Goal: Information Seeking & Learning: Check status

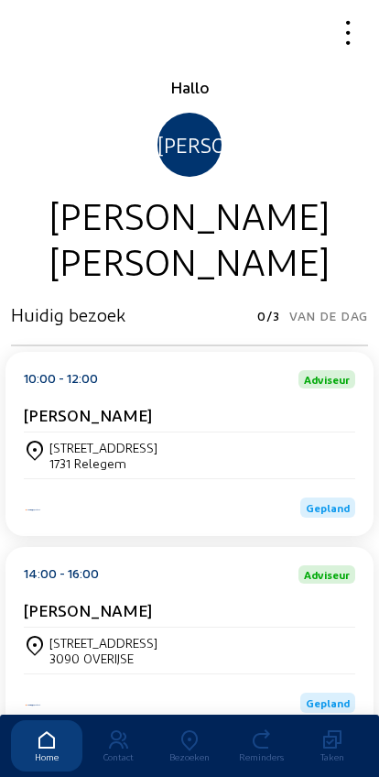
click at [187, 729] on icon at bounding box center [189, 740] width 71 height 22
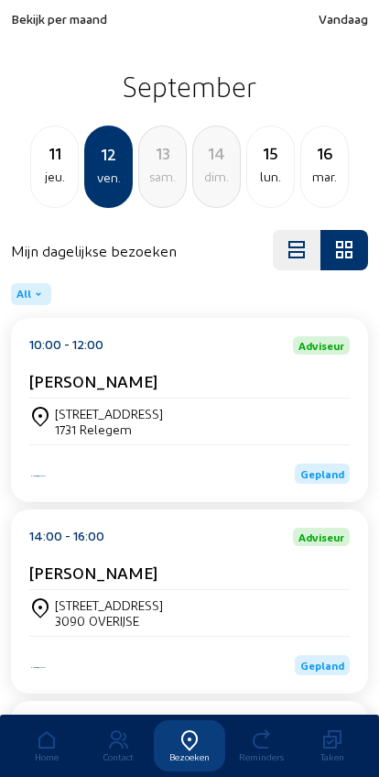
click at [34, 172] on div "jeu." at bounding box center [54, 177] width 47 height 22
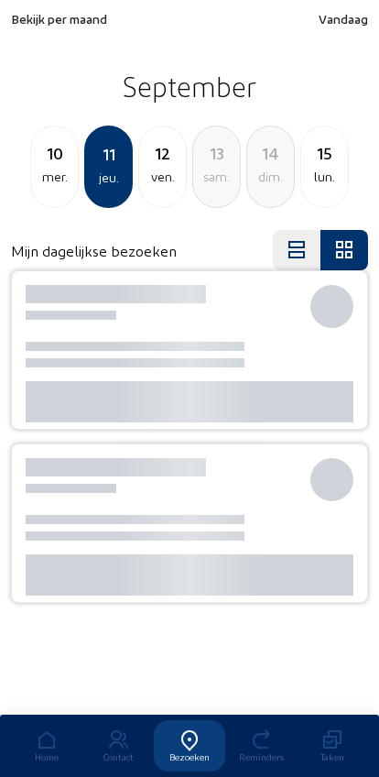
click at [37, 170] on div "mer." at bounding box center [54, 177] width 47 height 22
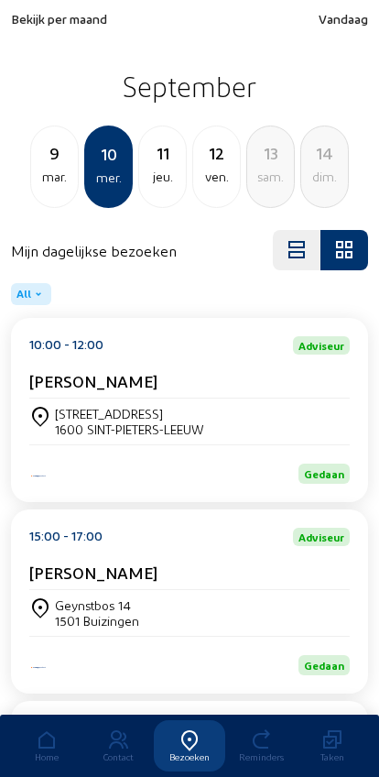
click at [43, 178] on div "mar." at bounding box center [54, 177] width 47 height 22
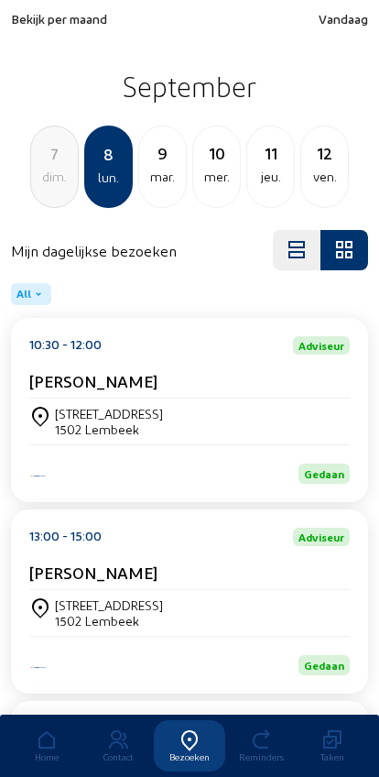
click at [47, 163] on div "7" at bounding box center [54, 153] width 47 height 26
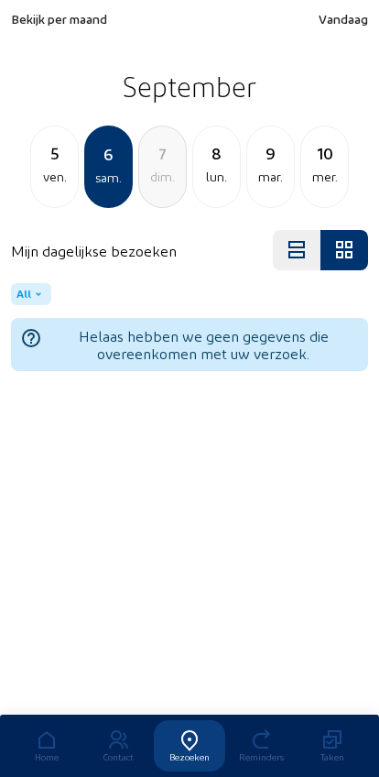
click at [49, 173] on div "ven." at bounding box center [54, 177] width 47 height 22
click at [59, 170] on div "jeu." at bounding box center [54, 177] width 47 height 22
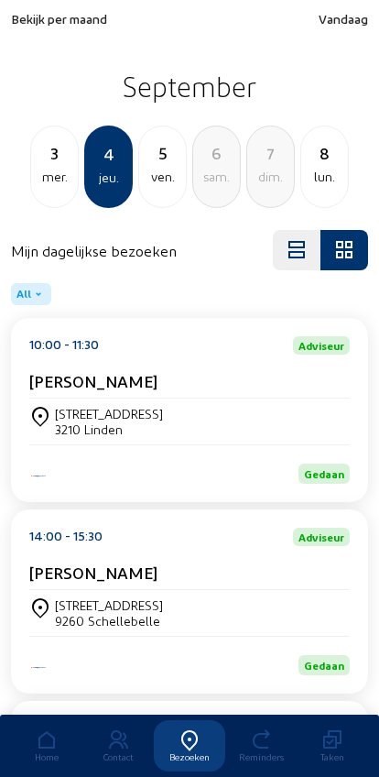
click at [54, 151] on div "3" at bounding box center [54, 153] width 47 height 26
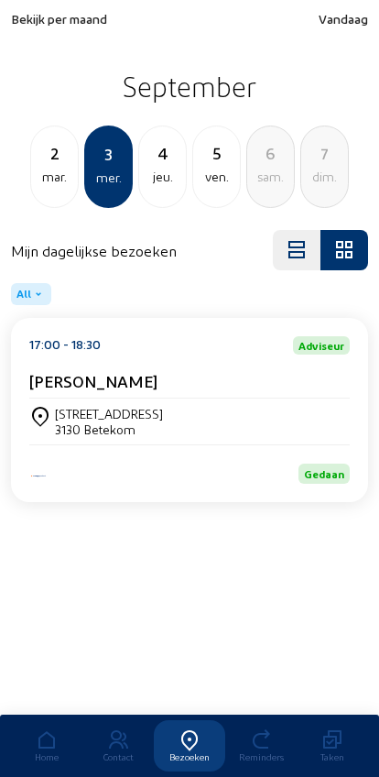
click at [144, 159] on div "4" at bounding box center [162, 153] width 47 height 26
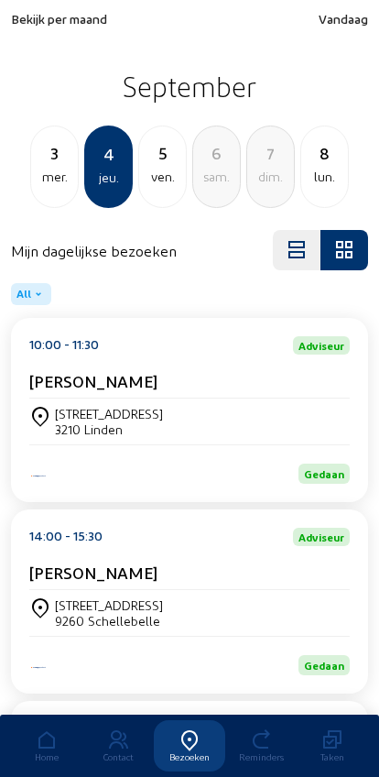
click at [47, 172] on div "mer." at bounding box center [54, 177] width 47 height 22
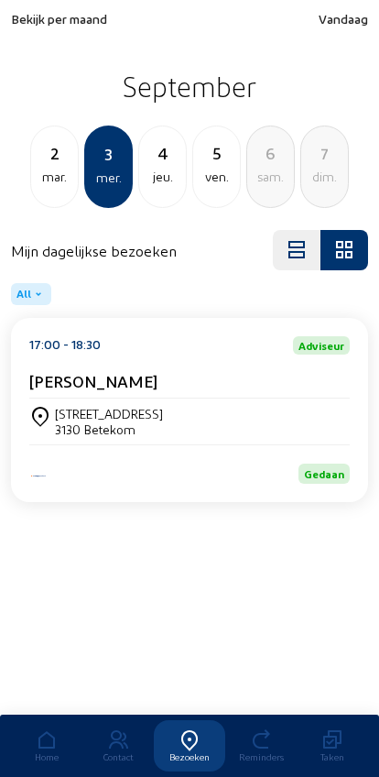
click at [36, 183] on div "mar." at bounding box center [54, 177] width 47 height 22
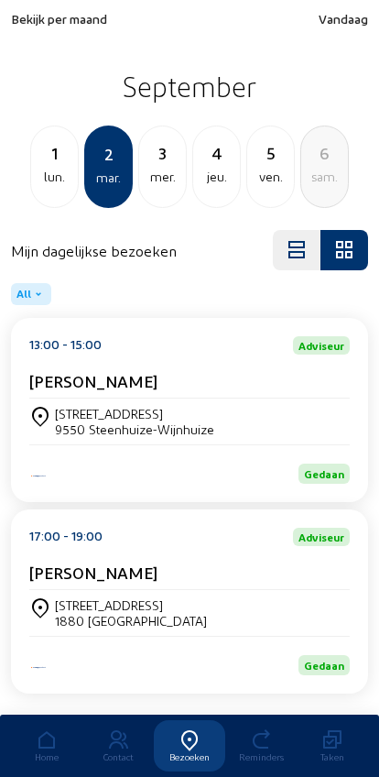
scroll to position [50, 0]
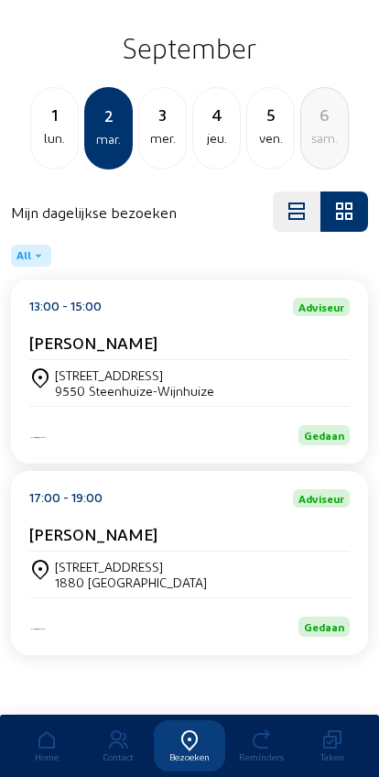
click at [204, 115] on div "4" at bounding box center [216, 115] width 47 height 26
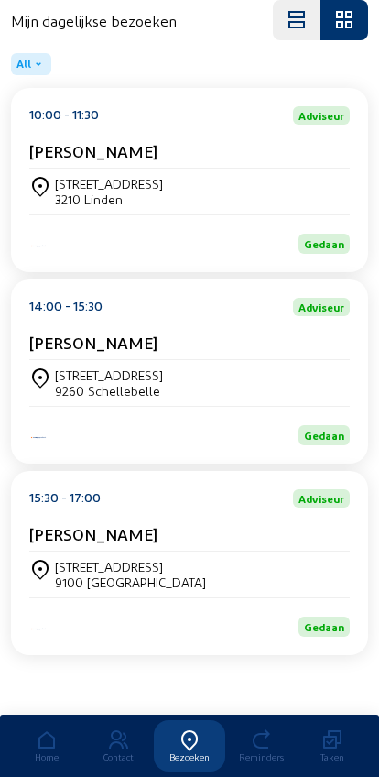
scroll to position [247, 0]
click at [45, 578] on div at bounding box center [40, 574] width 22 height 31
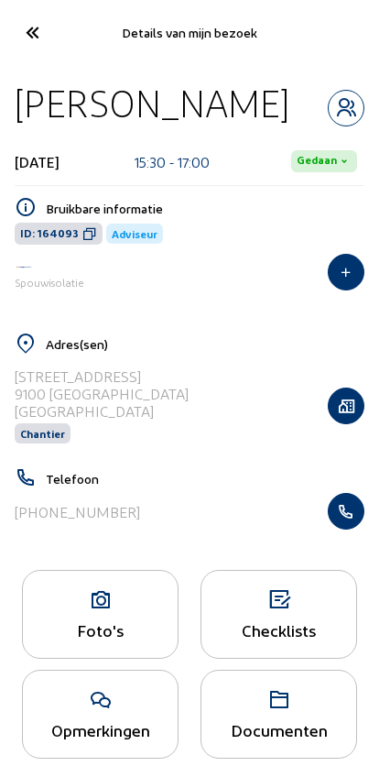
click at [352, 518] on icon "button" at bounding box center [346, 511] width 35 height 18
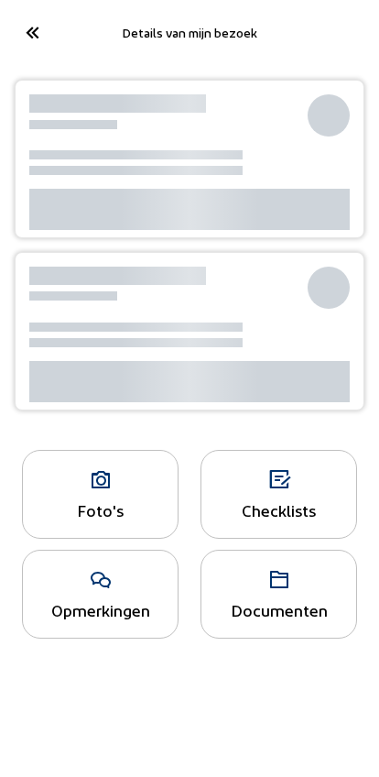
click at [43, 36] on icon at bounding box center [31, 32] width 30 height 32
